Goal: Transaction & Acquisition: Obtain resource

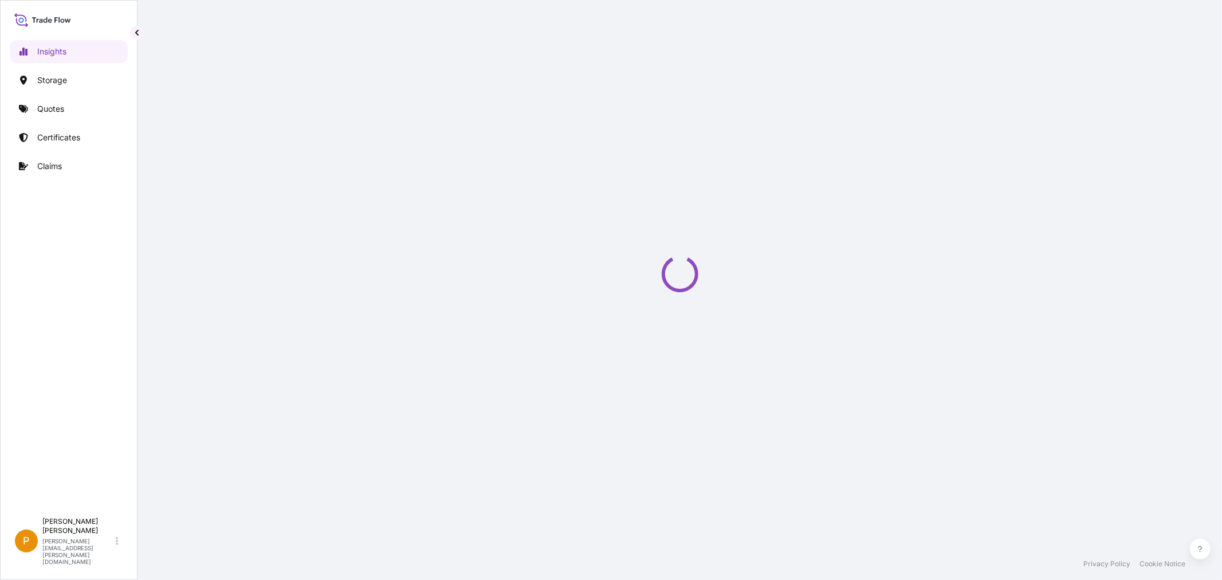
select select "2025"
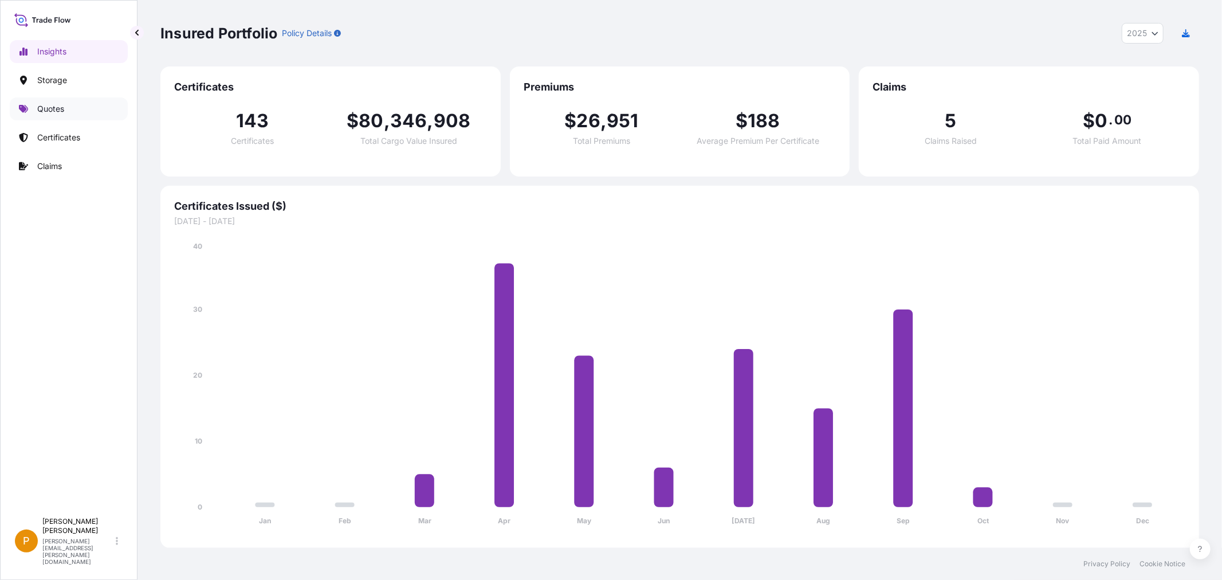
click at [54, 112] on p "Quotes" at bounding box center [50, 108] width 27 height 11
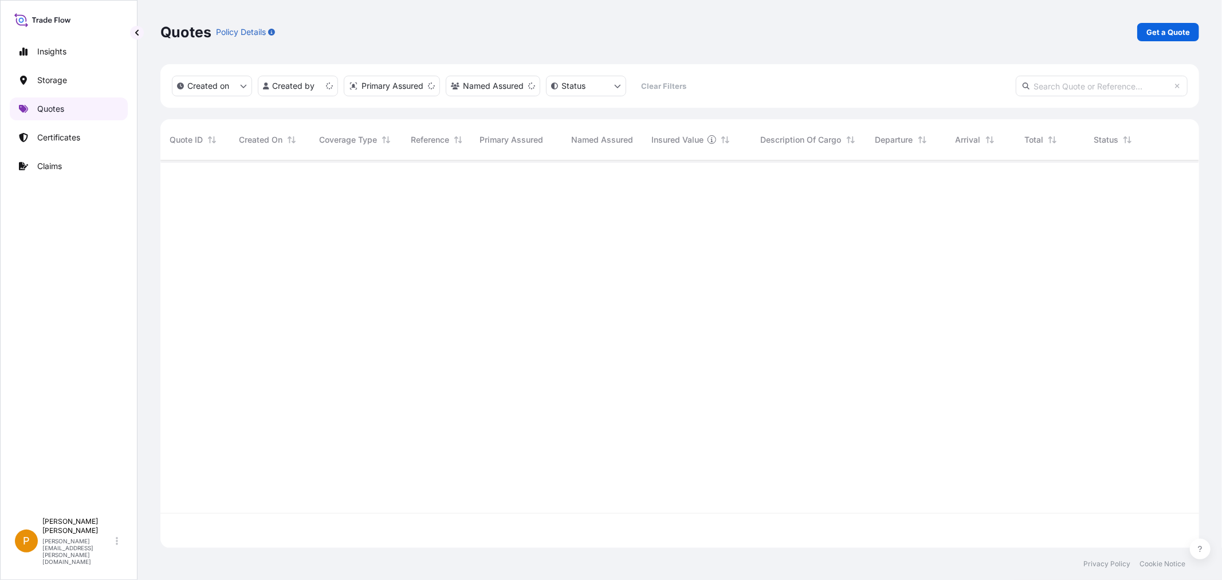
scroll to position [384, 1029]
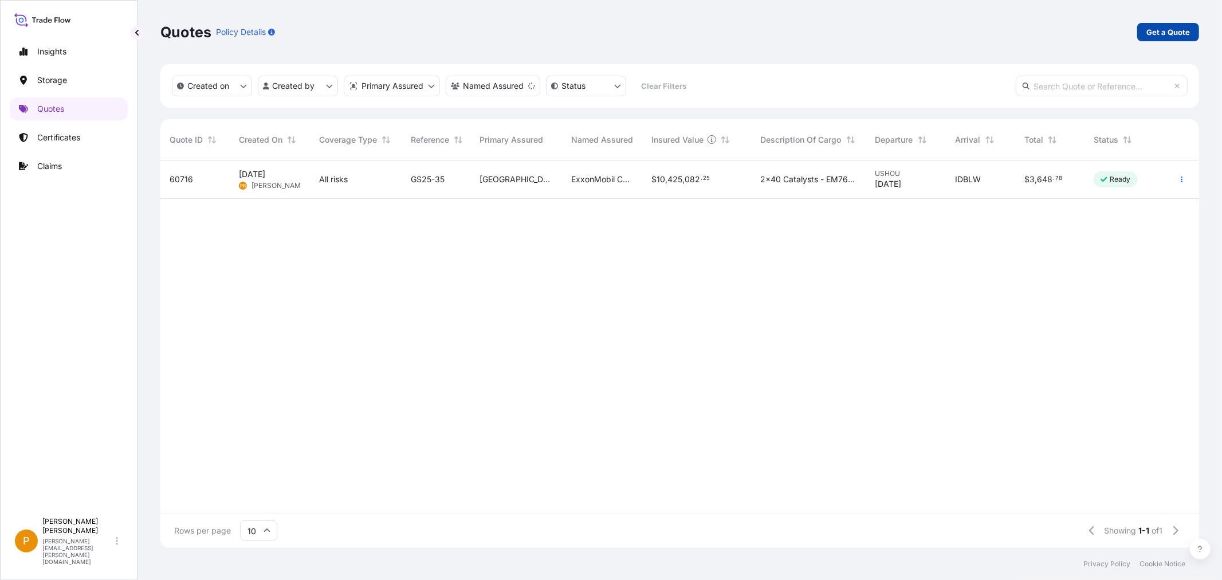
click at [1167, 36] on p "Get a Quote" at bounding box center [1169, 31] width 44 height 11
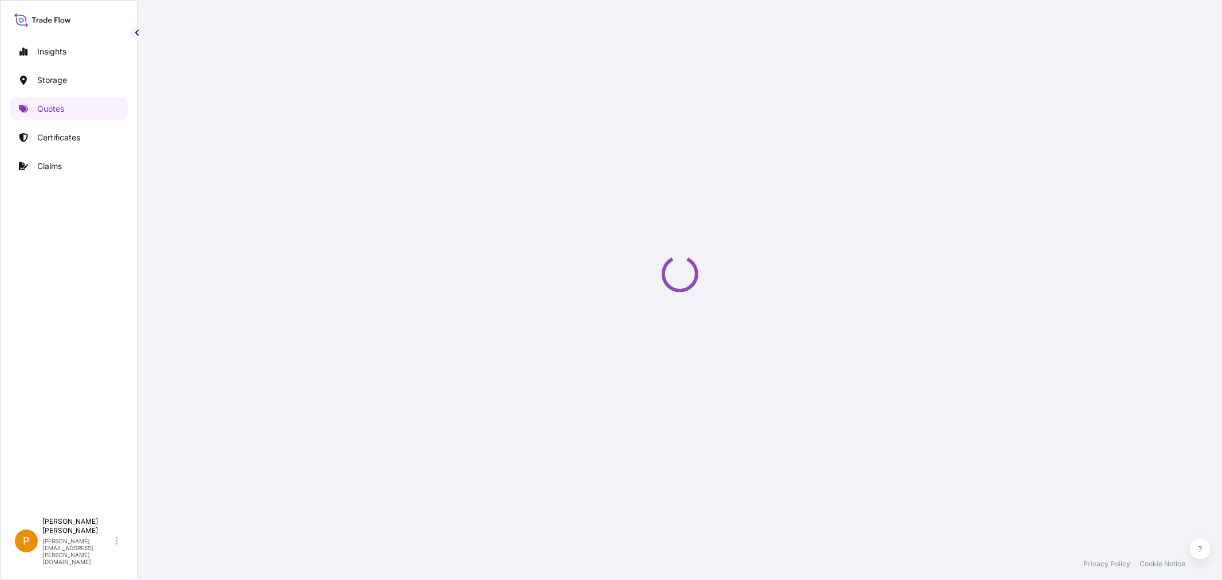
select select "Water"
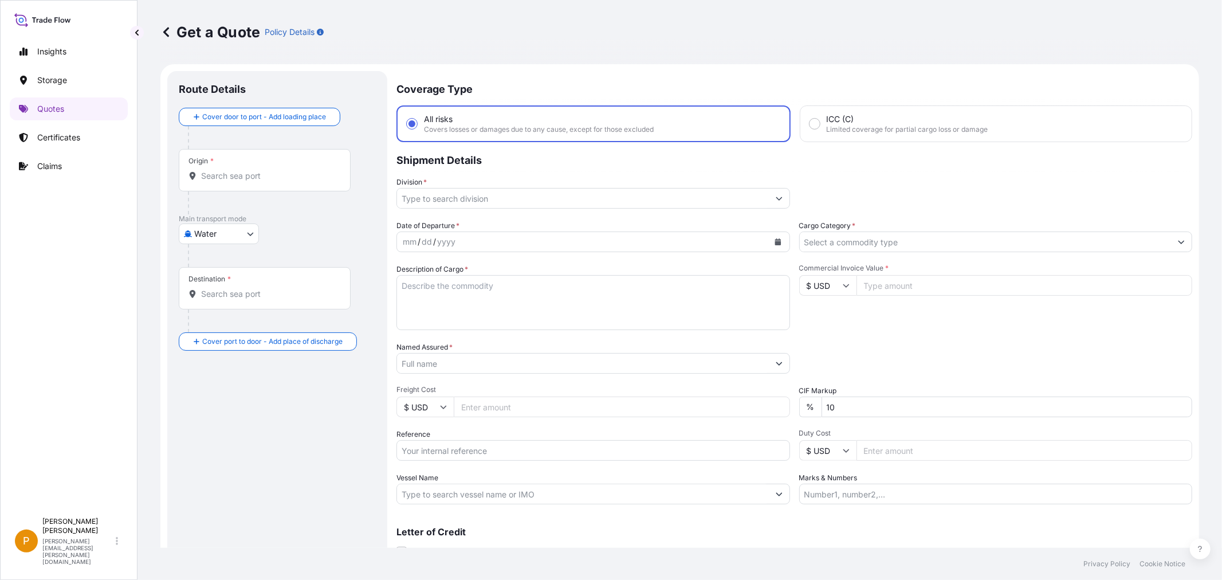
scroll to position [18, 0]
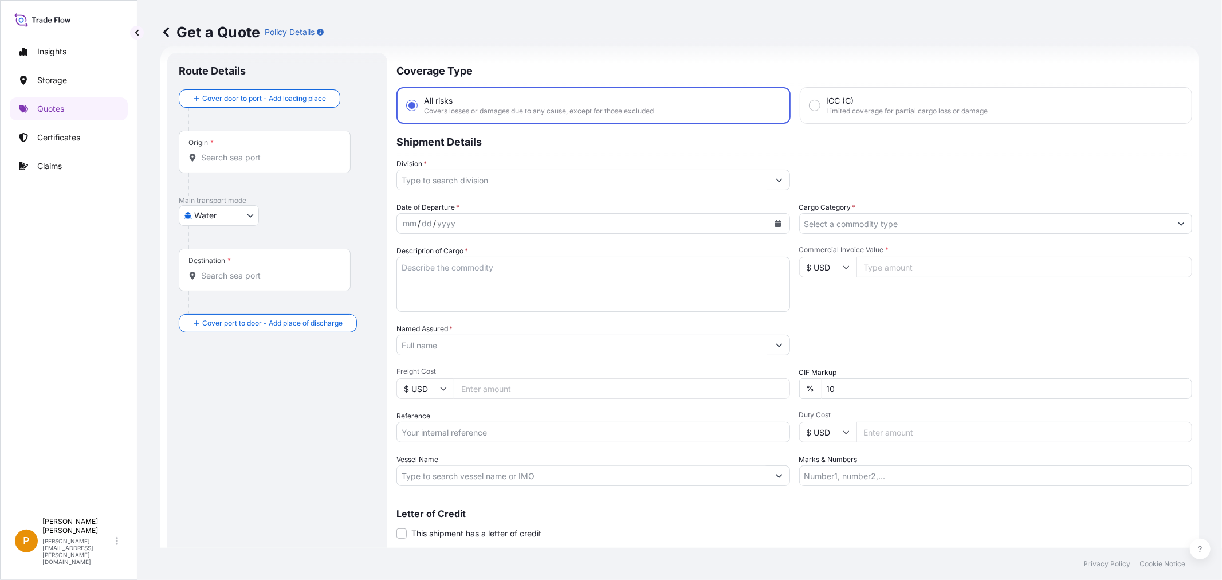
click at [236, 148] on div "Origin *" at bounding box center [265, 152] width 172 height 42
click at [236, 152] on input "Origin *" at bounding box center [268, 157] width 135 height 11
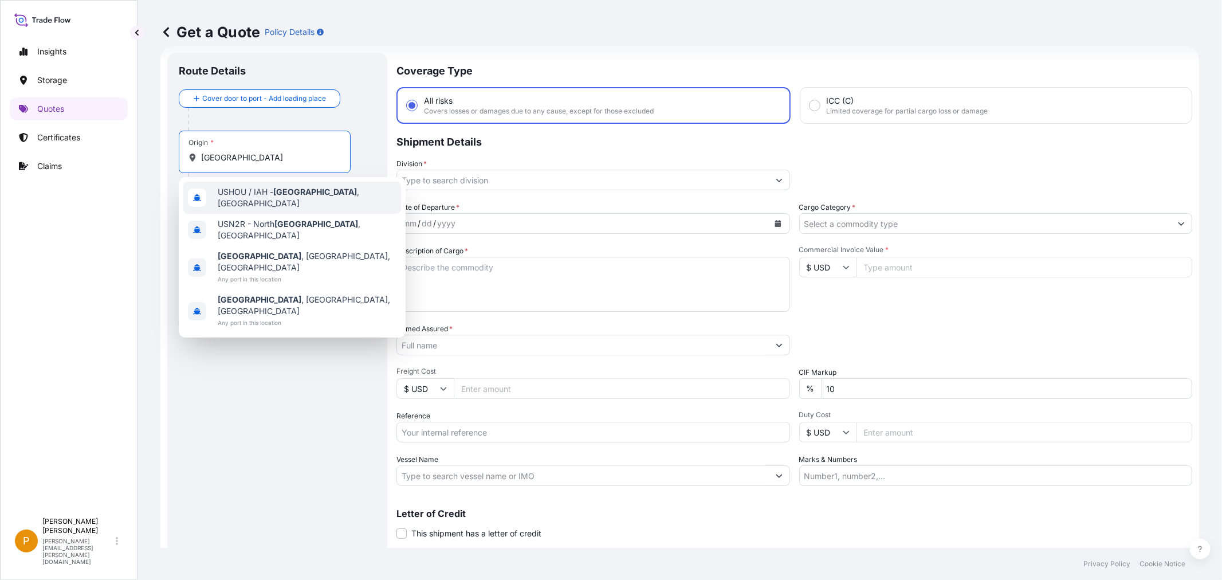
click at [310, 194] on span "USHOU / IAH - [GEOGRAPHIC_DATA] , [GEOGRAPHIC_DATA]" at bounding box center [307, 197] width 179 height 23
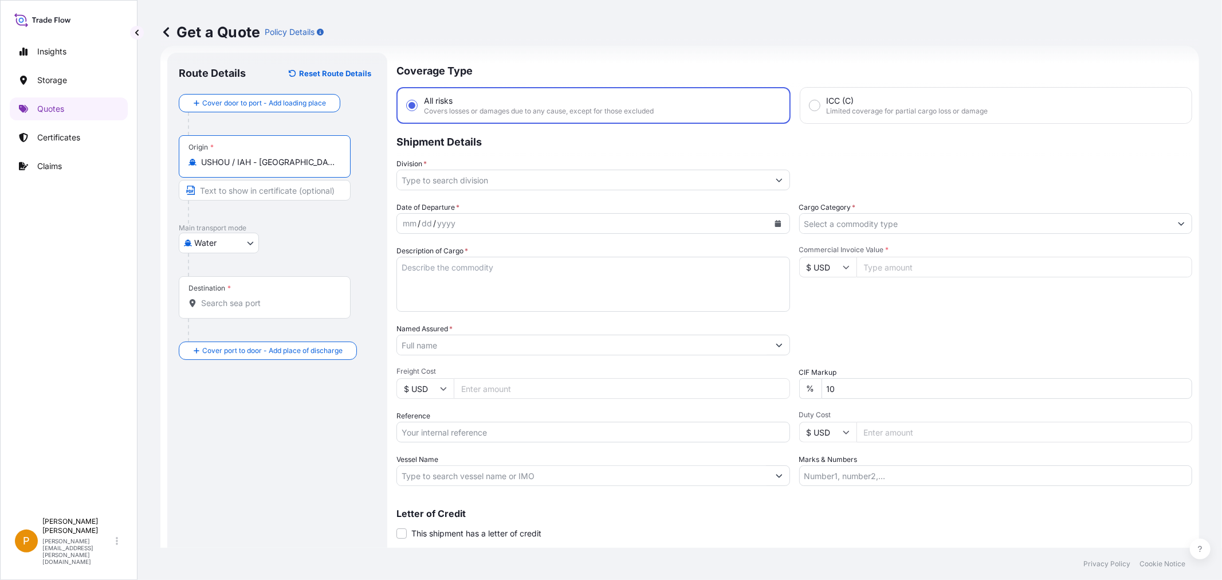
type input "USHOU / IAH - [GEOGRAPHIC_DATA], [GEOGRAPHIC_DATA]"
click at [228, 301] on input "Destination *" at bounding box center [268, 302] width 135 height 11
type input "SGSIN - [GEOGRAPHIC_DATA], [GEOGRAPHIC_DATA]"
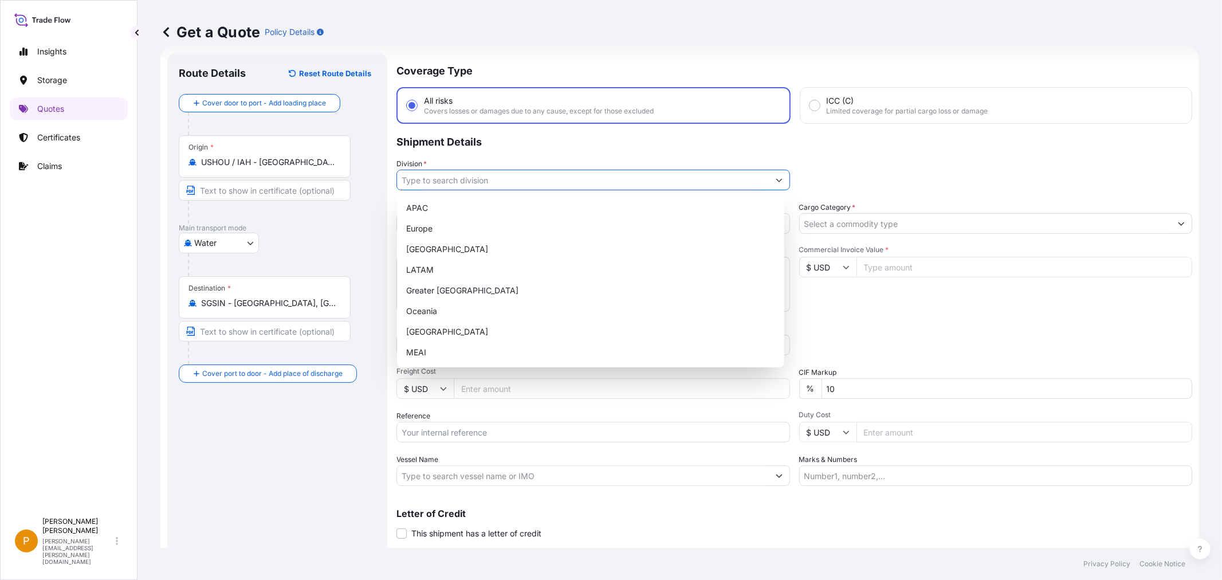
click at [428, 179] on input "Division *" at bounding box center [583, 180] width 372 height 21
click at [430, 206] on div "APAC" at bounding box center [591, 208] width 378 height 21
type input "APAC"
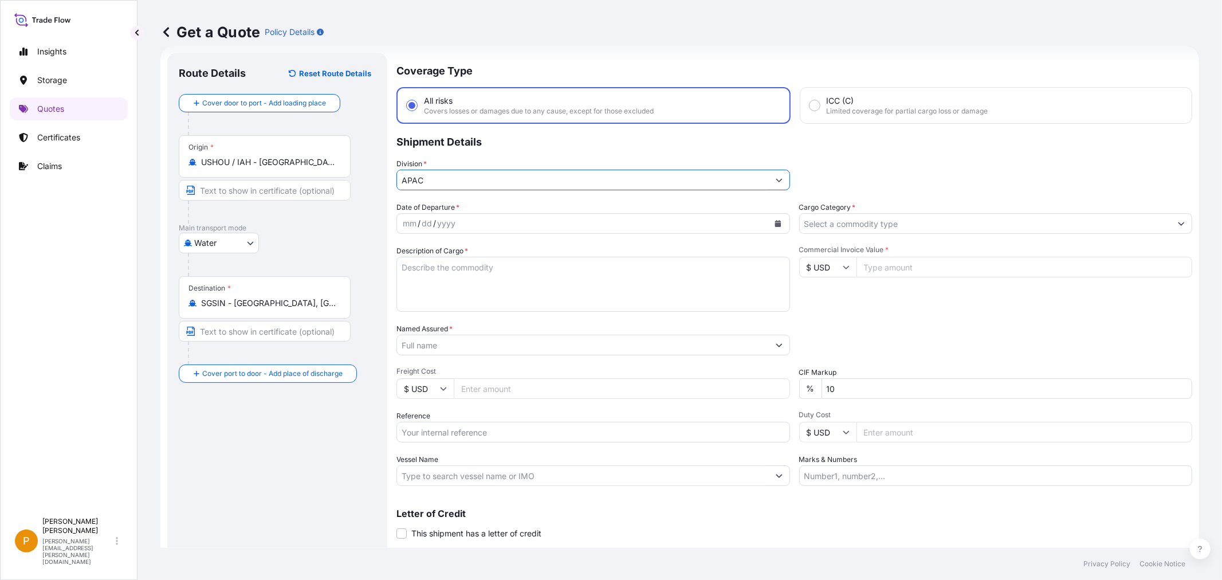
click at [427, 218] on div "dd" at bounding box center [427, 224] width 13 height 14
click at [408, 225] on div "mm" at bounding box center [410, 224] width 16 height 14
click at [825, 219] on input "Cargo Category *" at bounding box center [986, 223] width 372 height 21
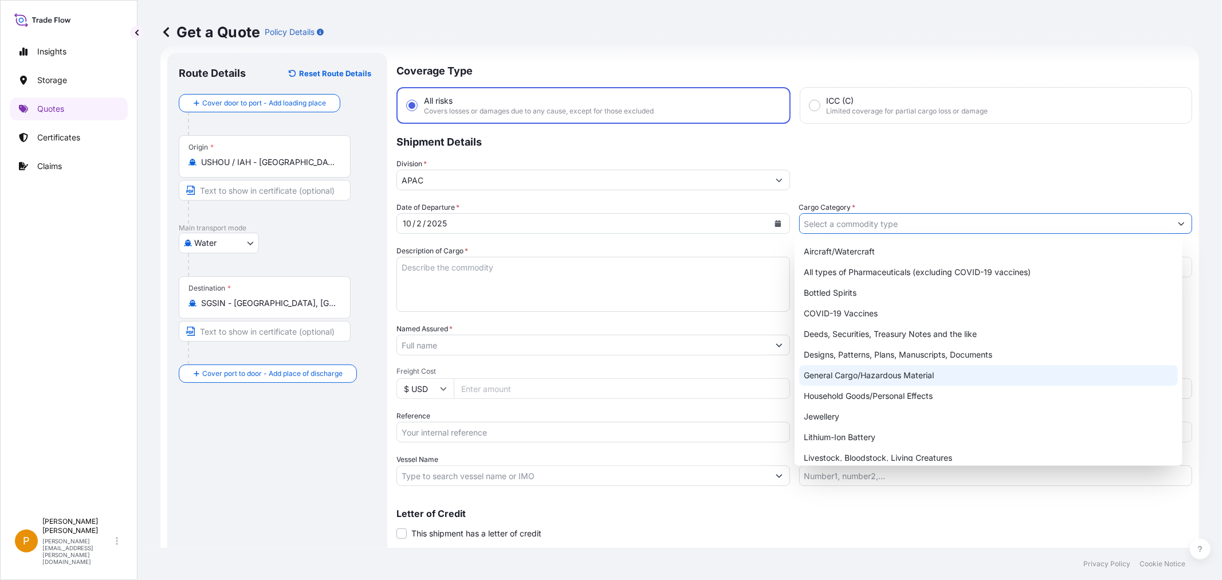
click at [860, 374] on div "General Cargo/Hazardous Material" at bounding box center [988, 375] width 378 height 21
type input "General Cargo/Hazardous Material"
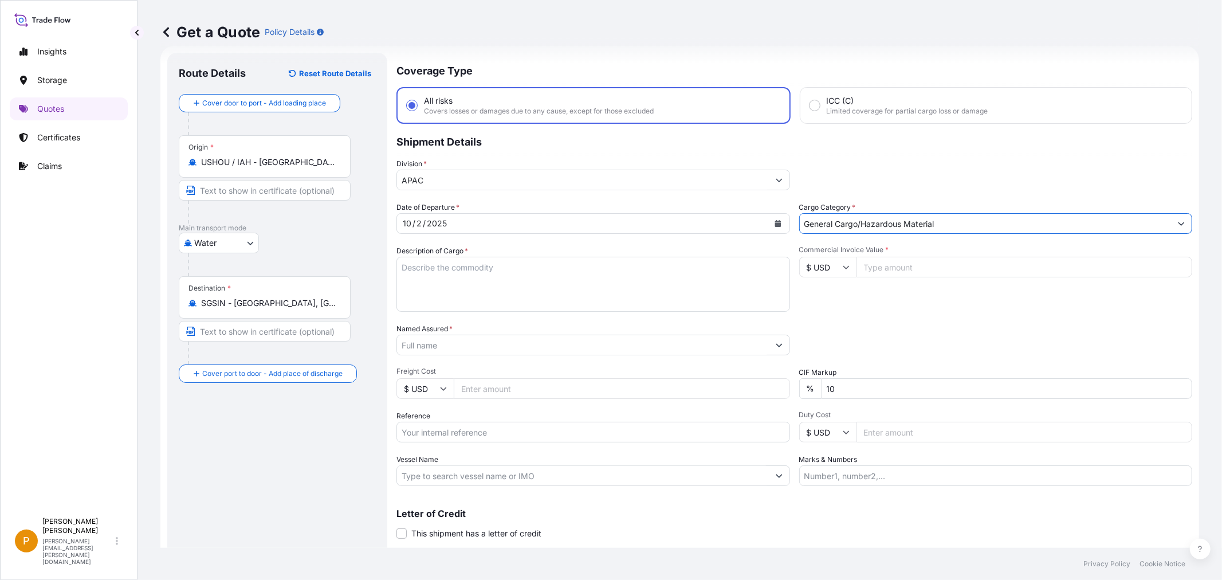
click at [543, 284] on textarea "Description of Cargo *" at bounding box center [594, 284] width 394 height 55
type textarea "e"
click at [495, 273] on textarea "1X20' EM-1710" at bounding box center [594, 284] width 394 height 55
type textarea "1X20' EM-1710"
click at [923, 300] on div "Commercial Invoice Value * $ USD" at bounding box center [996, 278] width 394 height 66
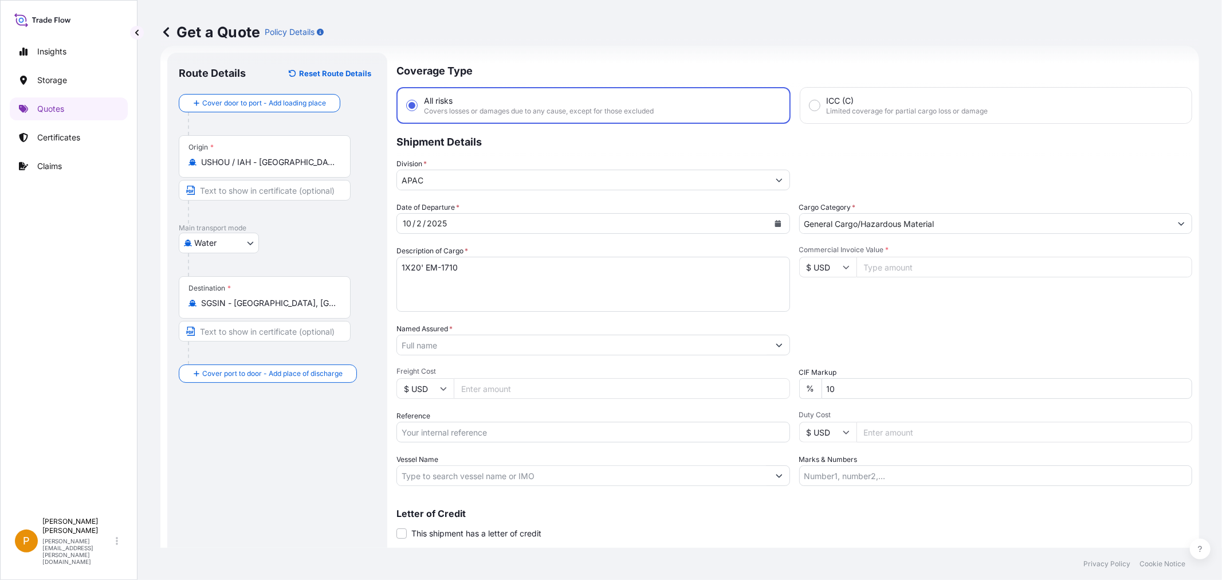
click at [897, 267] on input "Commercial Invoice Value *" at bounding box center [1025, 267] width 336 height 21
type input "571200"
click at [880, 293] on div "Commercial Invoice Value * $ USD 571200" at bounding box center [996, 278] width 394 height 66
click at [453, 345] on input "Named Assured *" at bounding box center [580, 345] width 367 height 21
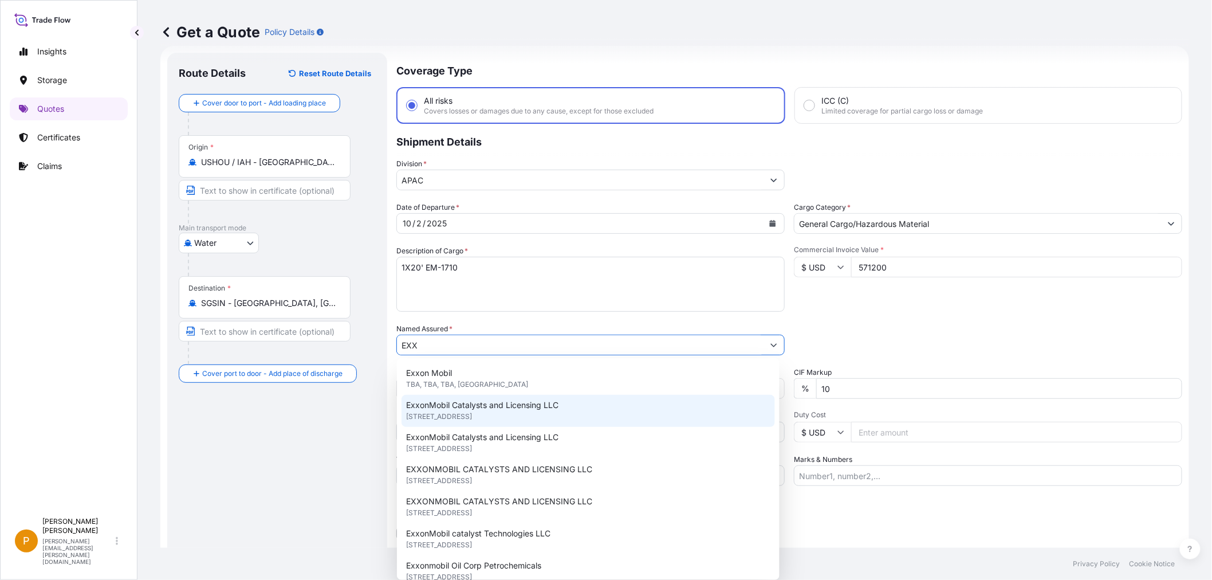
click at [472, 415] on span "[STREET_ADDRESS]" at bounding box center [439, 416] width 66 height 11
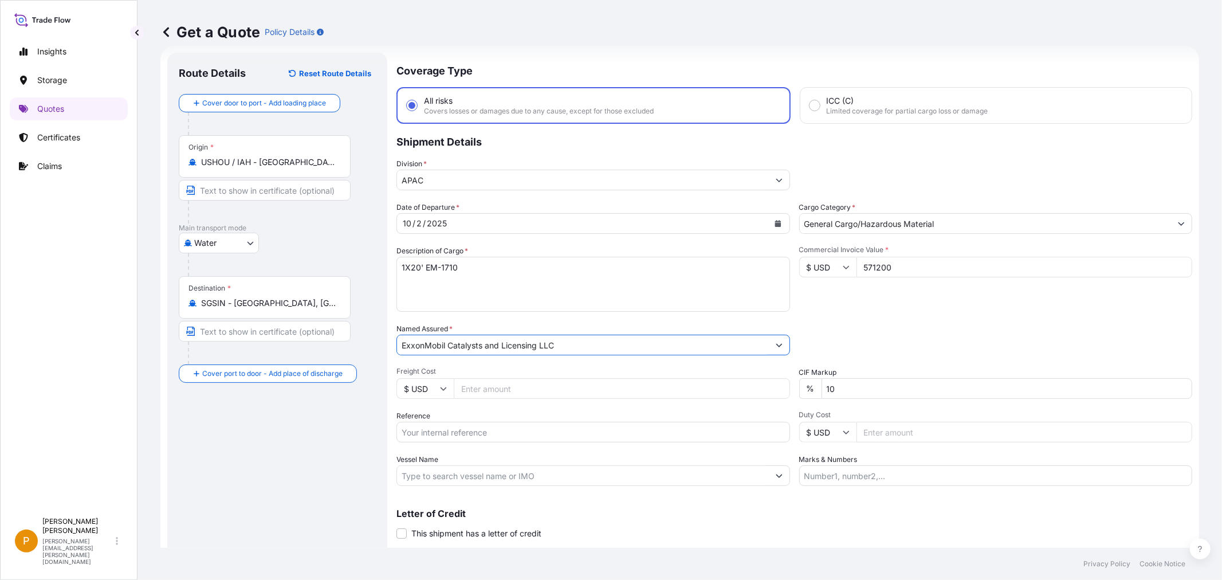
type input "ExxonMobil Catalysts and Licensing LLC"
click at [468, 430] on input "Reference" at bounding box center [594, 432] width 394 height 21
type input "GS25-50"
click at [477, 476] on input "Vessel Name" at bounding box center [583, 475] width 372 height 21
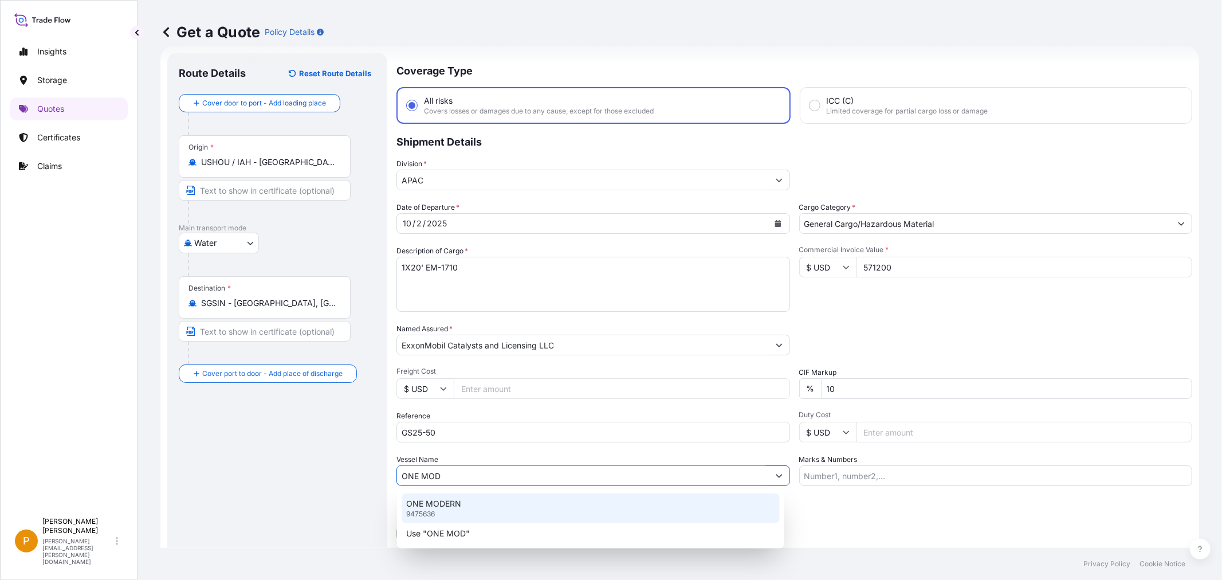
click at [465, 507] on div "ONE MODERN 9475636" at bounding box center [591, 508] width 378 height 30
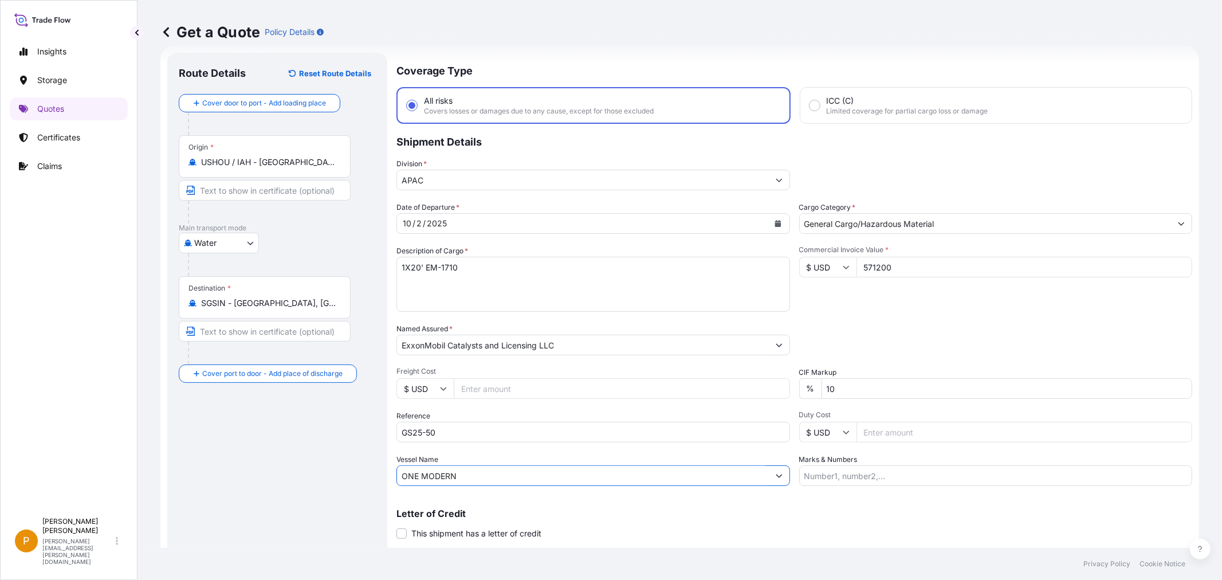
scroll to position [47, 0]
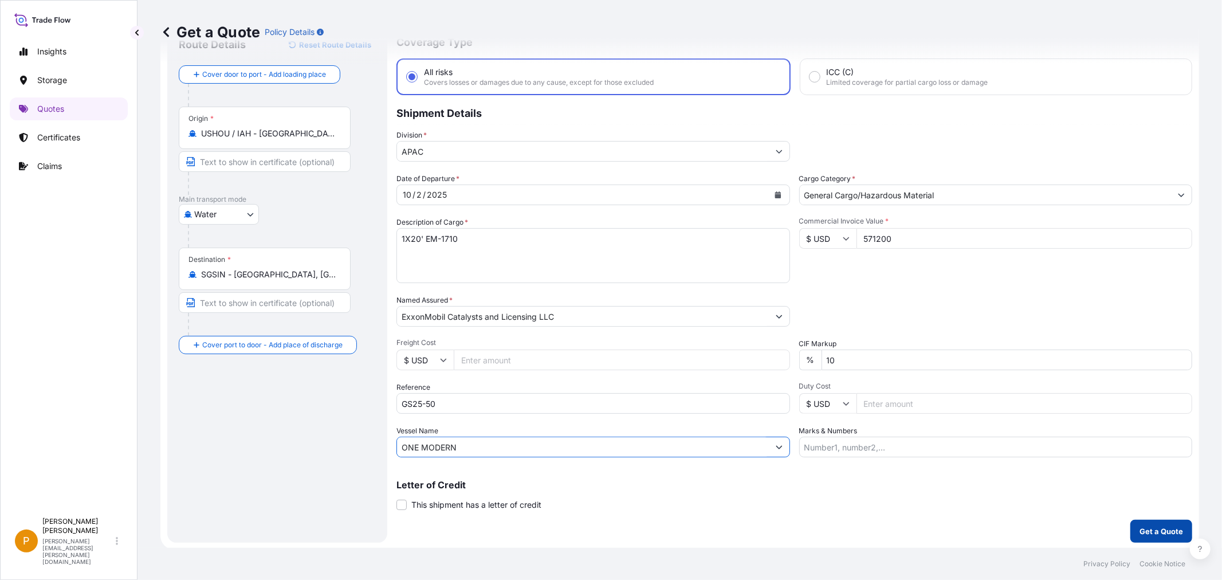
type input "ONE MODERN"
click at [1148, 535] on p "Get a Quote" at bounding box center [1162, 530] width 44 height 11
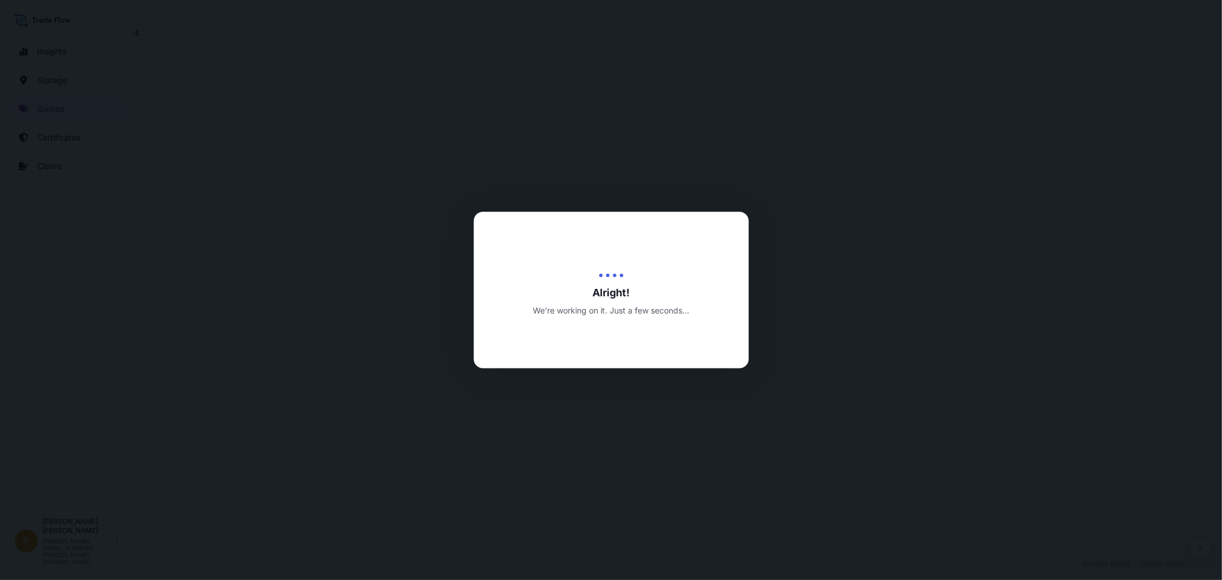
select select "Water"
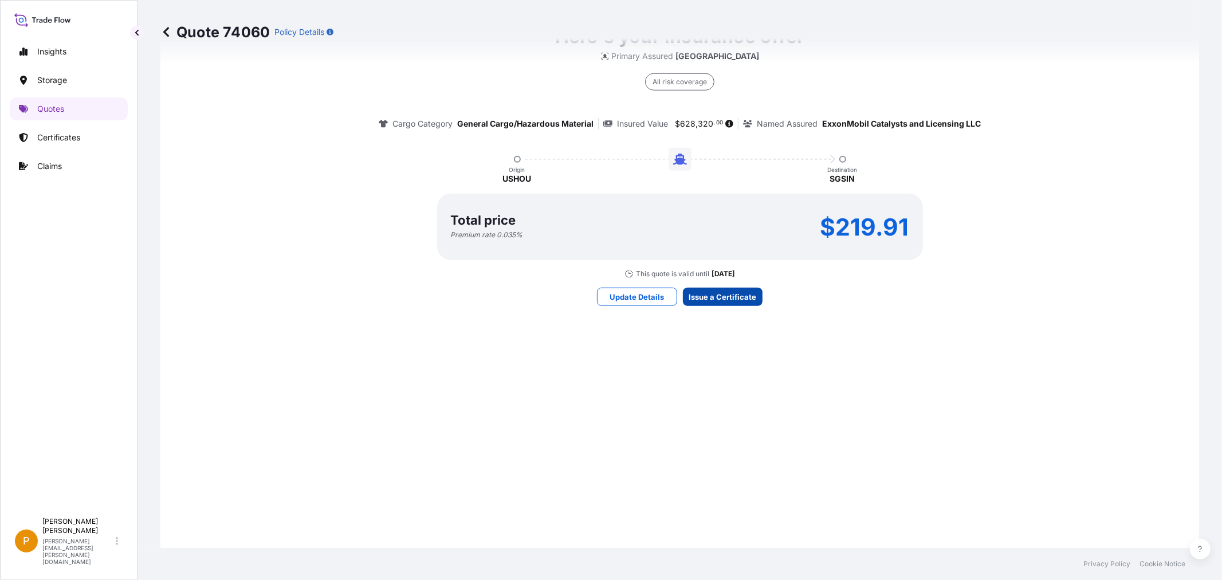
scroll to position [1578, 0]
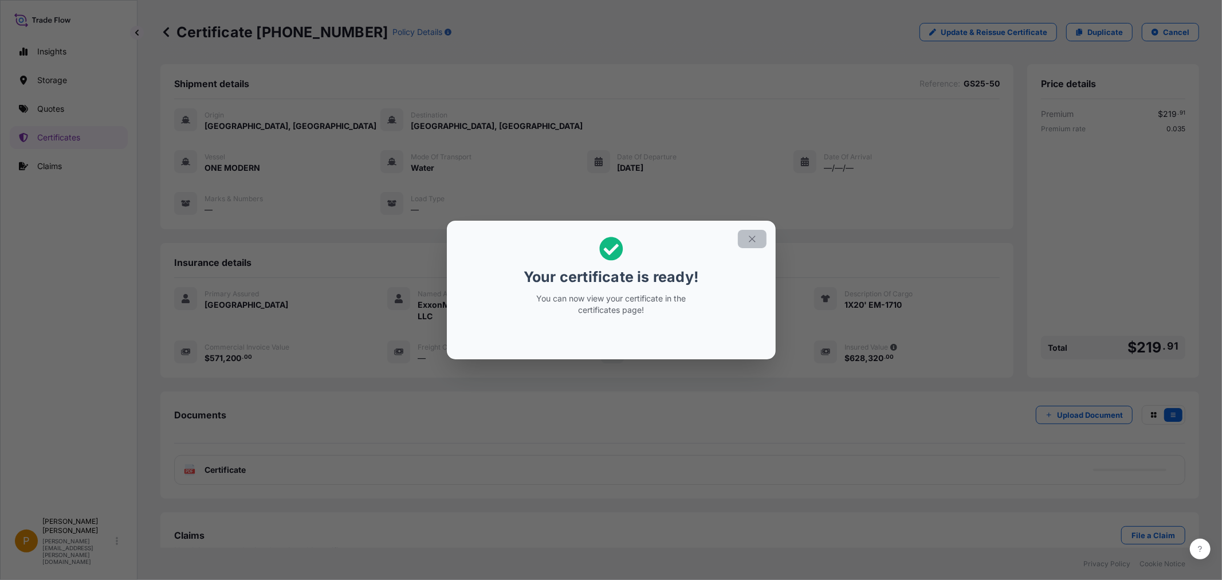
click at [749, 241] on icon "button" at bounding box center [752, 239] width 6 height 6
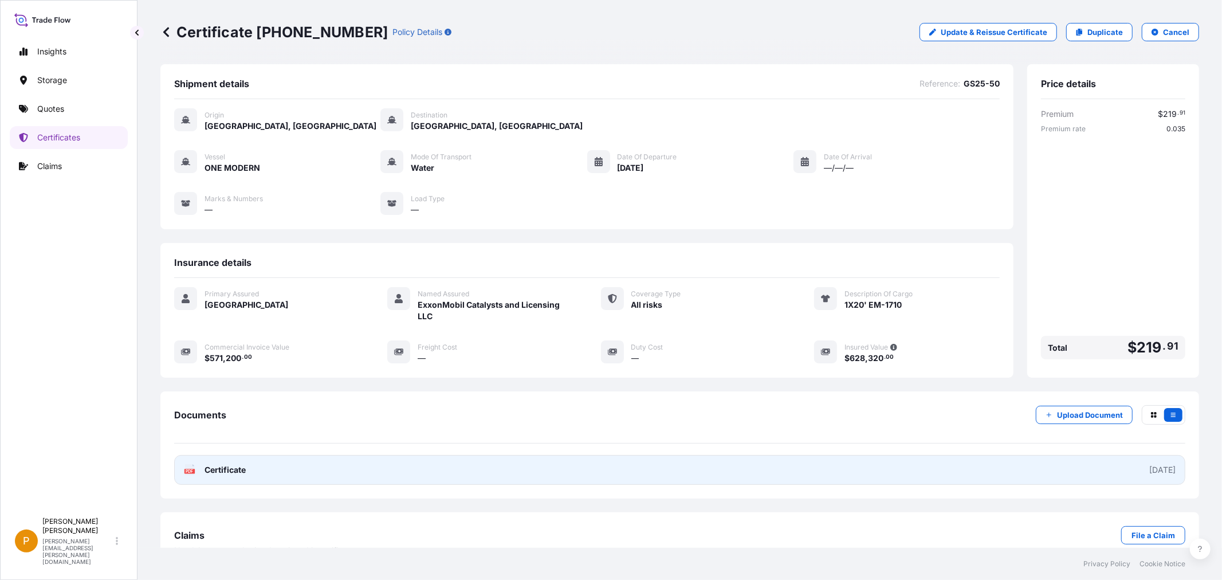
scroll to position [23, 0]
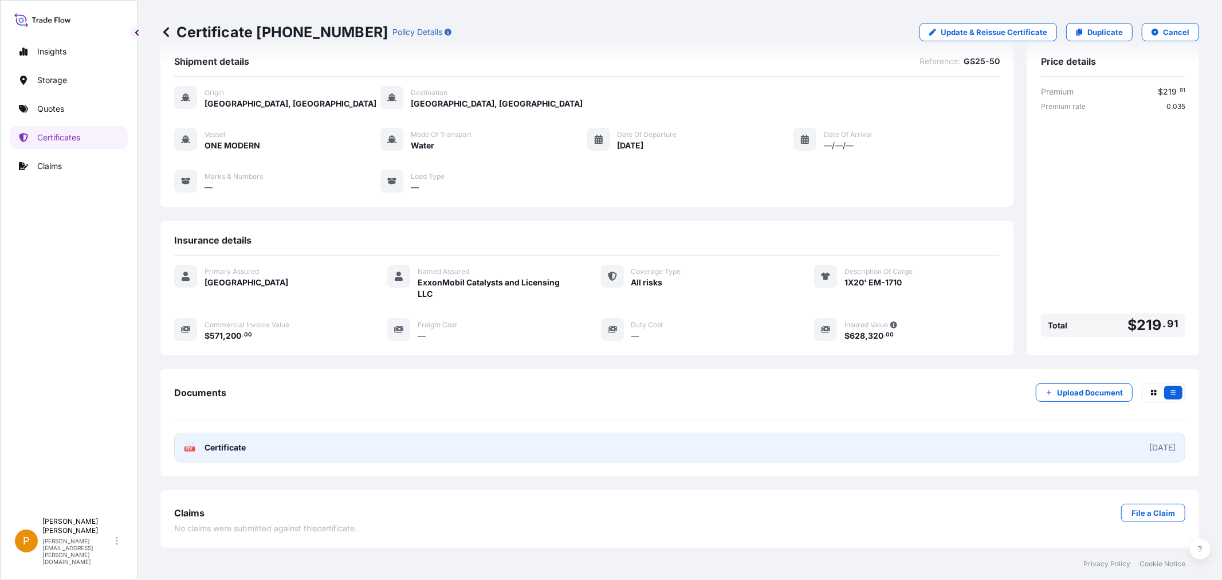
click at [213, 445] on span "Certificate" at bounding box center [225, 447] width 41 height 11
